Goal: Task Accomplishment & Management: Use online tool/utility

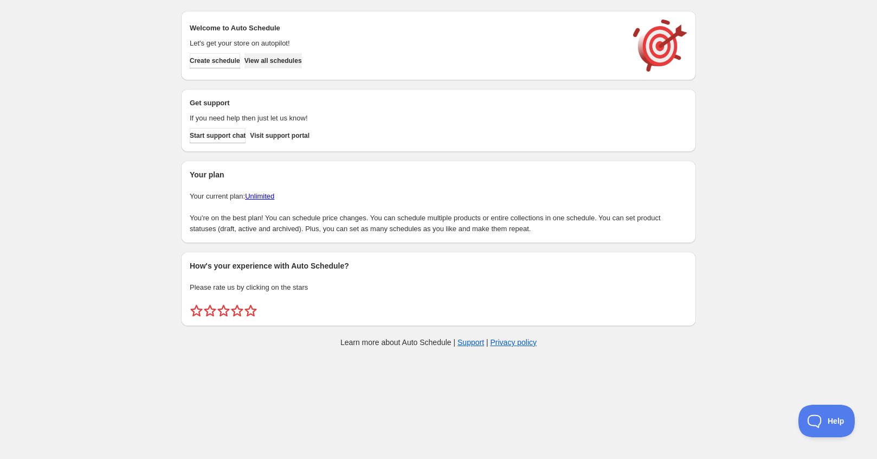
click at [296, 59] on span "View all schedules" at bounding box center [272, 60] width 57 height 9
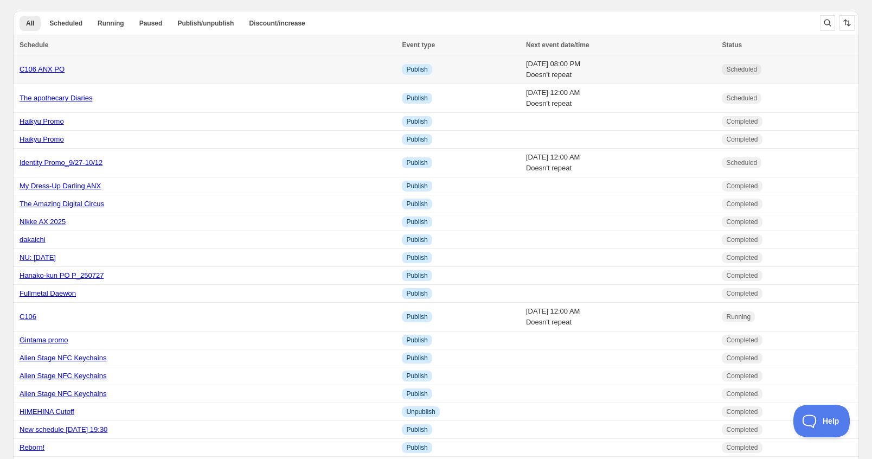
click at [226, 77] on td "C106 ANX PO" at bounding box center [205, 69] width 385 height 29
